Goal: Information Seeking & Learning: Learn about a topic

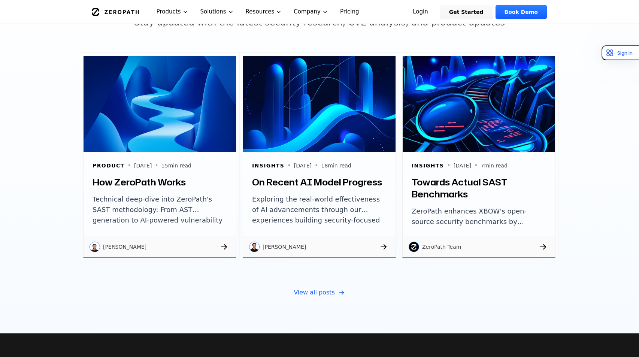
scroll to position [2535, 0]
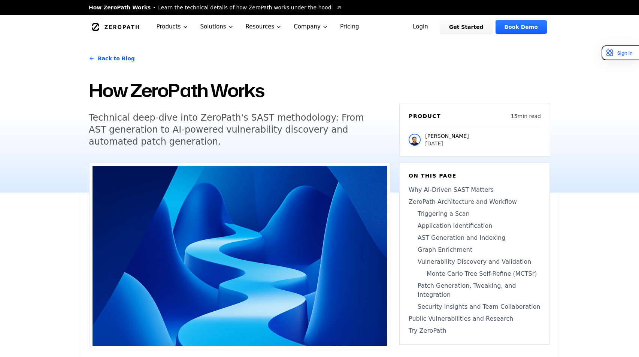
click at [116, 25] on icon "Global" at bounding box center [115, 26] width 47 height 7
